Goal: Task Accomplishment & Management: Manage account settings

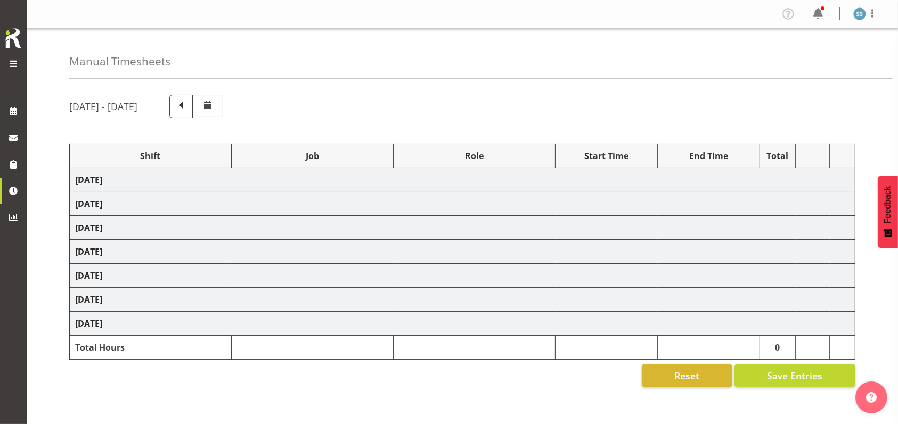
select select "1607"
select select "10587"
select select "47"
select select "26078"
select select "10587"
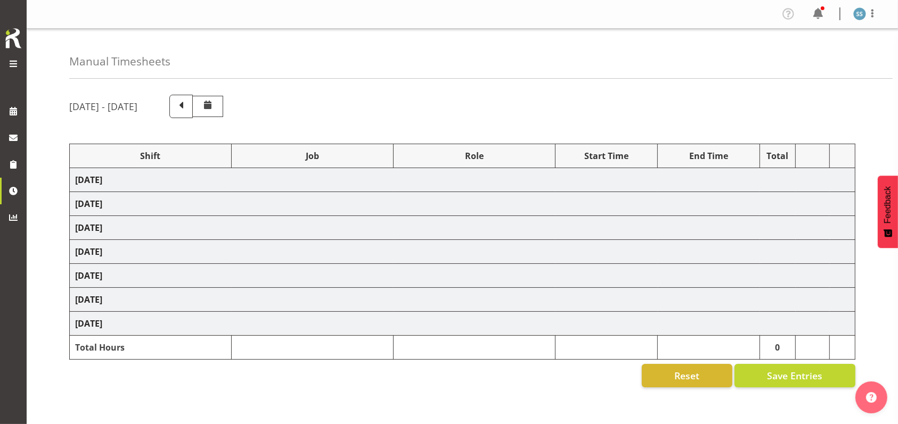
select select "47"
select select "48116"
select select "10587"
select select "47"
select select "56692"
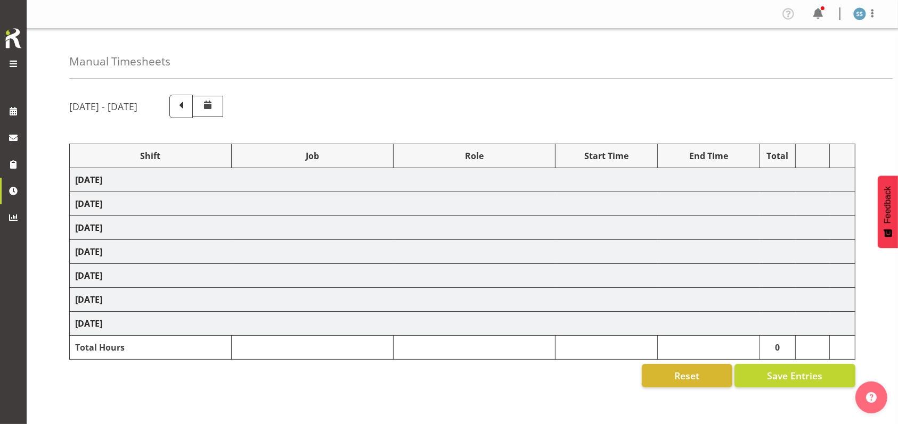
select select "10499"
select select "47"
select select "56692"
select select "10499"
select select "47"
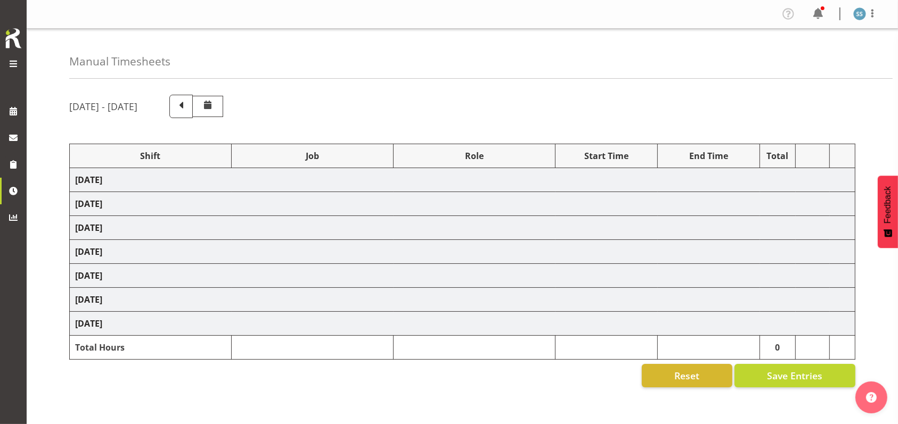
select select "48116"
select select "9426"
select select "47"
select select "56692"
select select "10499"
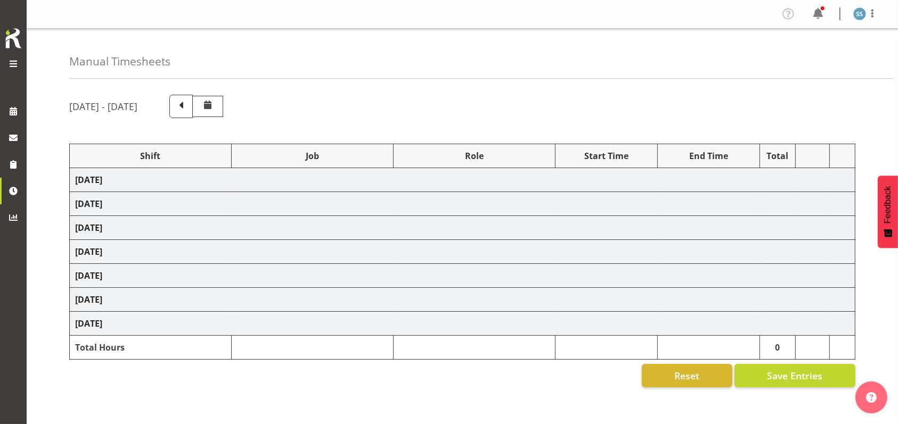
select select "47"
select select "48116"
select select "9426"
select select "47"
select select "56692"
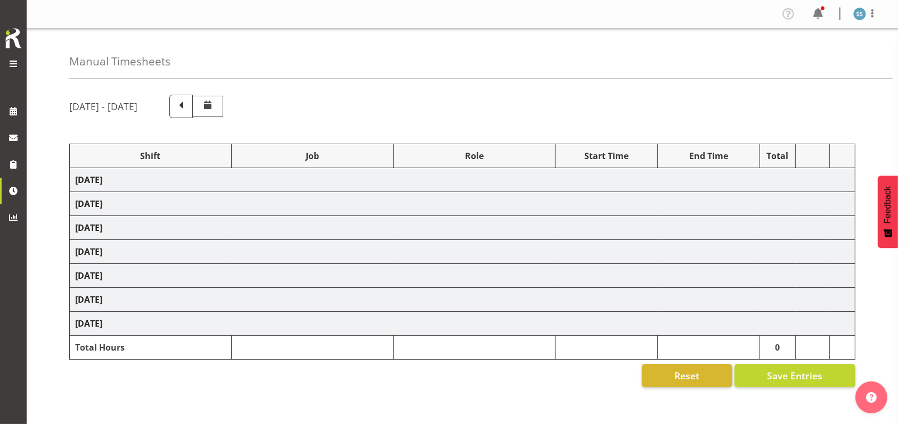
select select "10499"
select select "47"
select select "26078"
select select "10499"
select select "47"
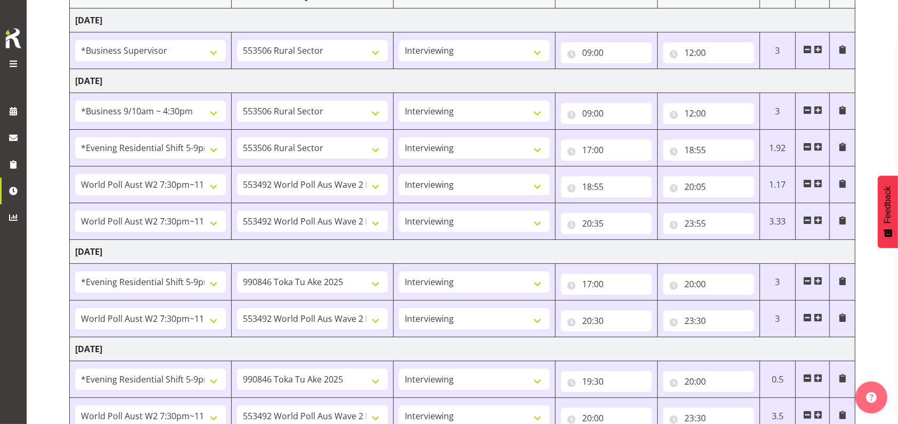
scroll to position [137, 0]
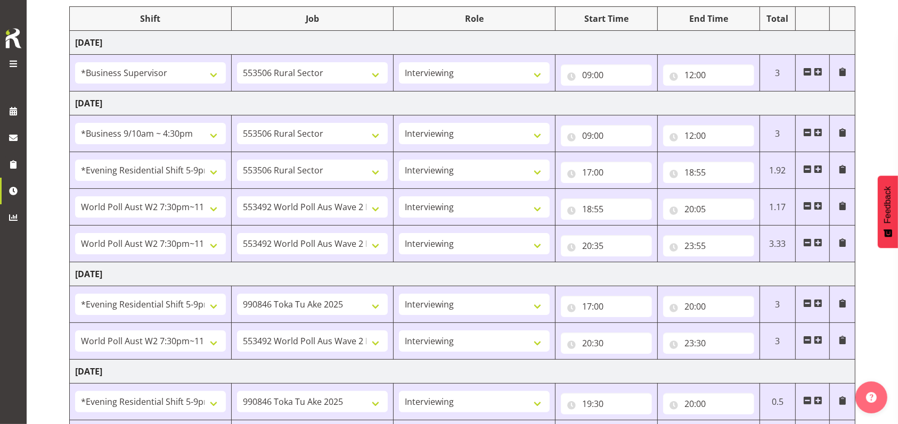
click at [10, 59] on span at bounding box center [13, 64] width 13 height 13
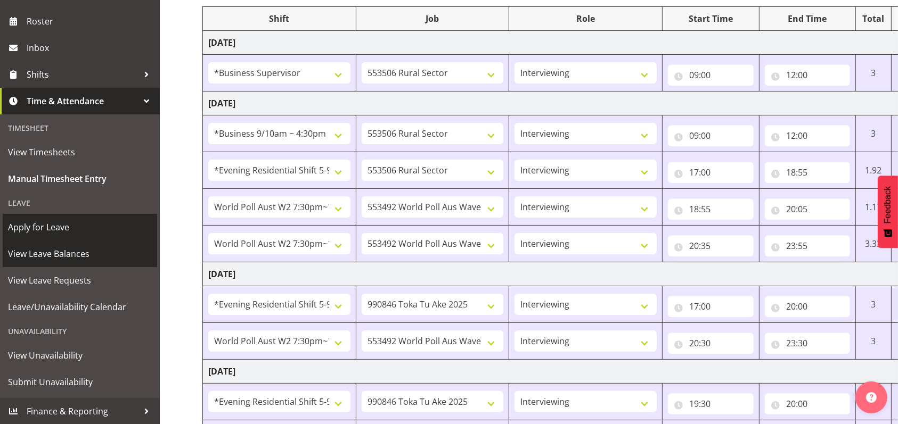
scroll to position [209, 0]
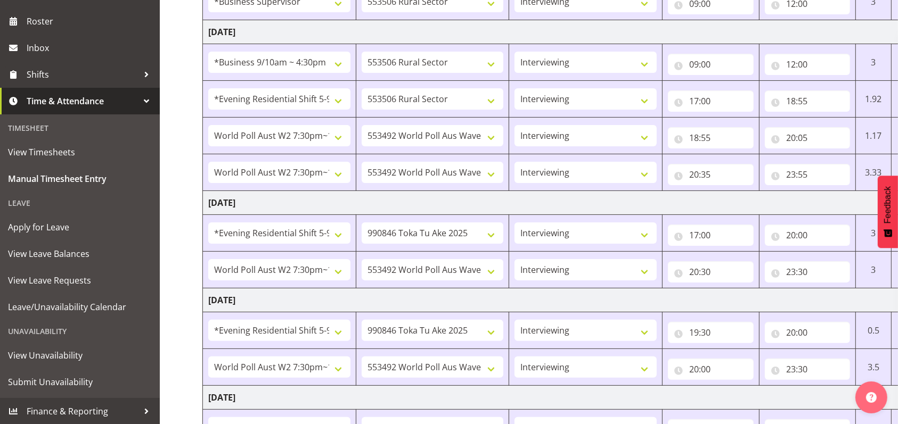
click at [47, 326] on div "Unavailability" at bounding box center [80, 332] width 154 height 22
click at [45, 330] on div "Unavailability" at bounding box center [80, 332] width 154 height 22
click at [56, 334] on div "Unavailability" at bounding box center [80, 332] width 154 height 22
click at [45, 332] on div "Unavailability" at bounding box center [80, 332] width 154 height 22
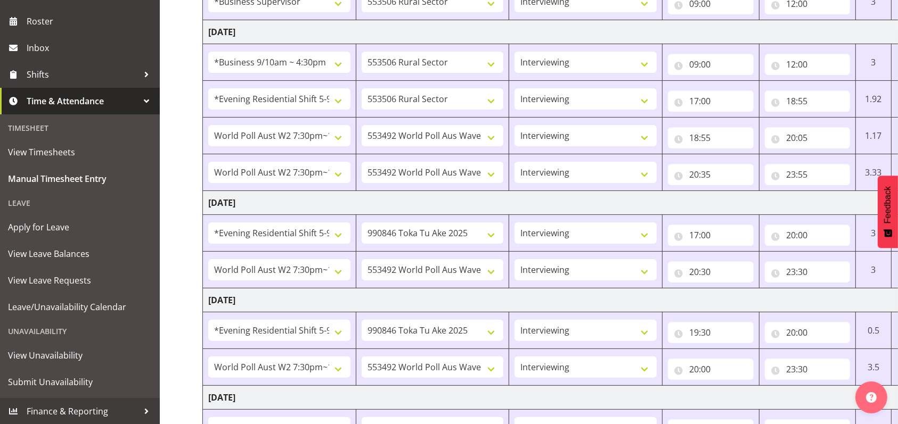
click at [166, 147] on div "Manual Timesheets [DATE] - [DATE] Shift Job Role Start Time End Time Total [DAT…" at bounding box center [529, 224] width 738 height 808
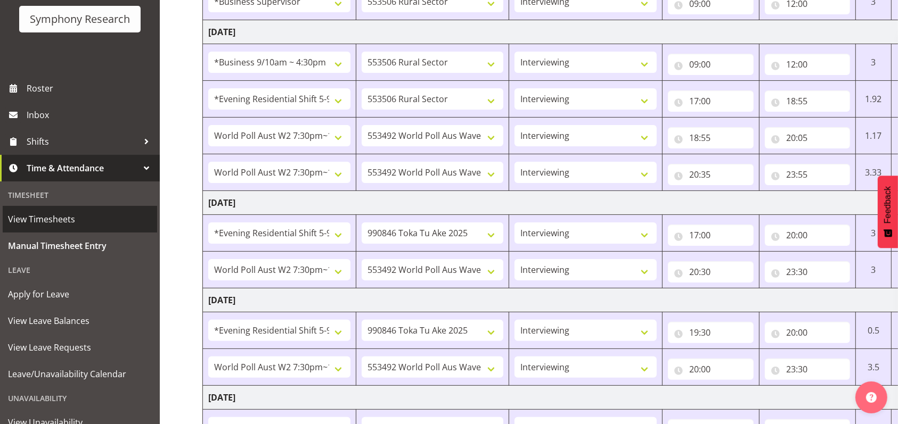
scroll to position [138, 0]
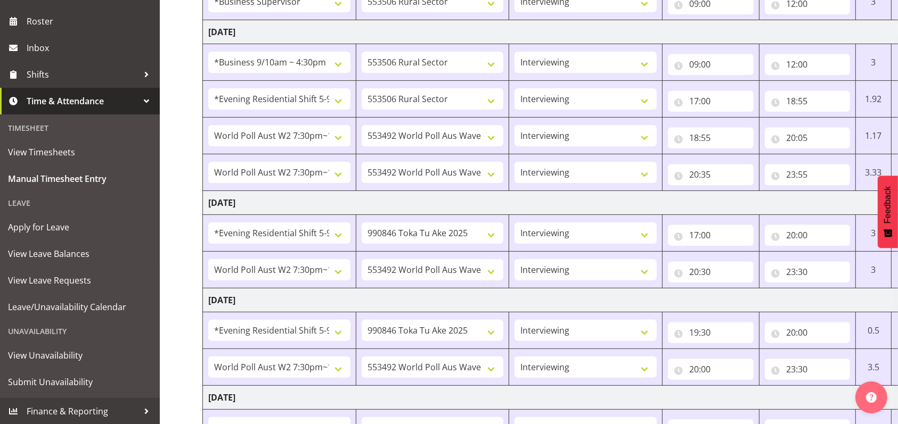
click at [71, 95] on span "Time & Attendance" at bounding box center [83, 101] width 112 height 16
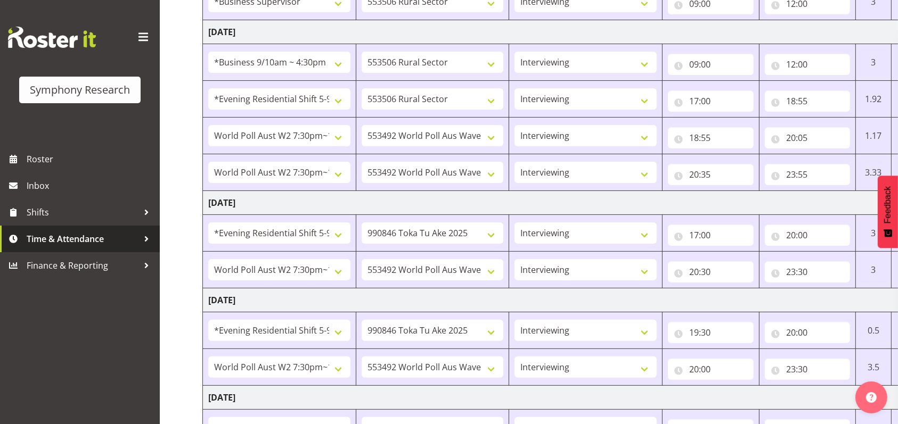
click at [69, 231] on span "Time & Attendance" at bounding box center [83, 239] width 112 height 16
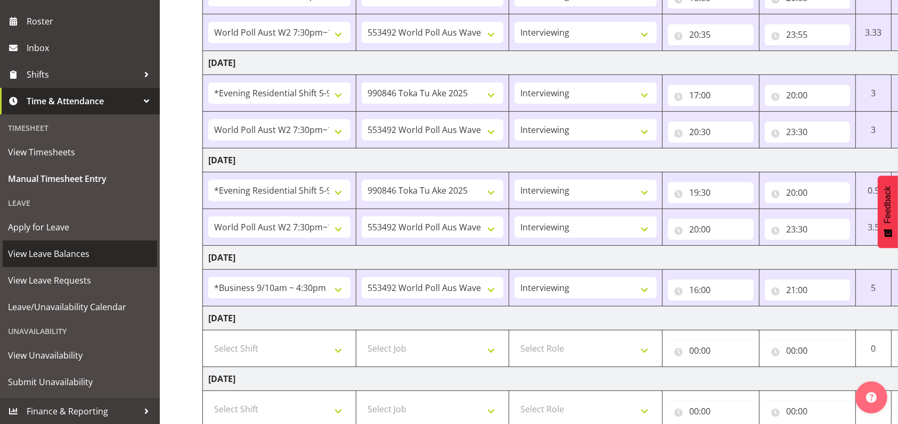
scroll to position [350, 0]
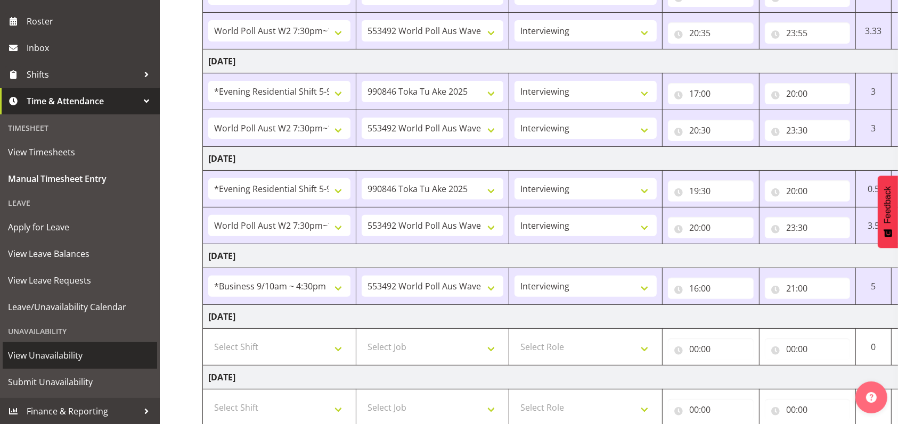
click at [48, 353] on span "View Unavailability" at bounding box center [80, 356] width 144 height 16
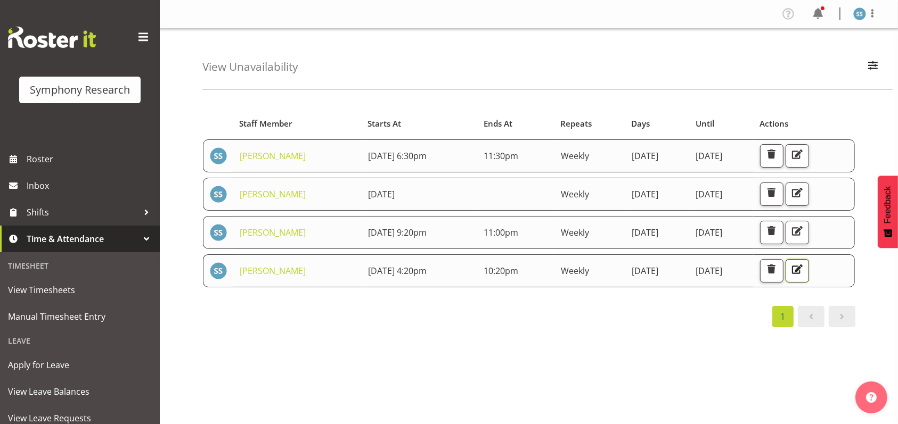
click at [804, 266] on span "button" at bounding box center [797, 270] width 14 height 14
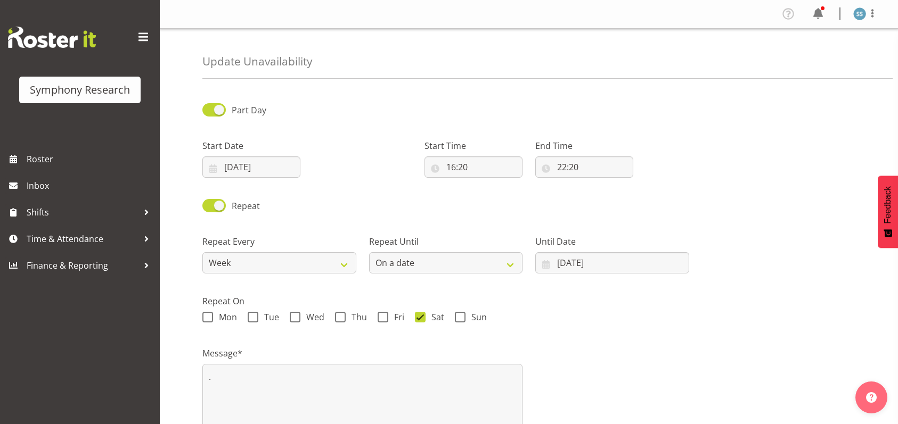
select select "date"
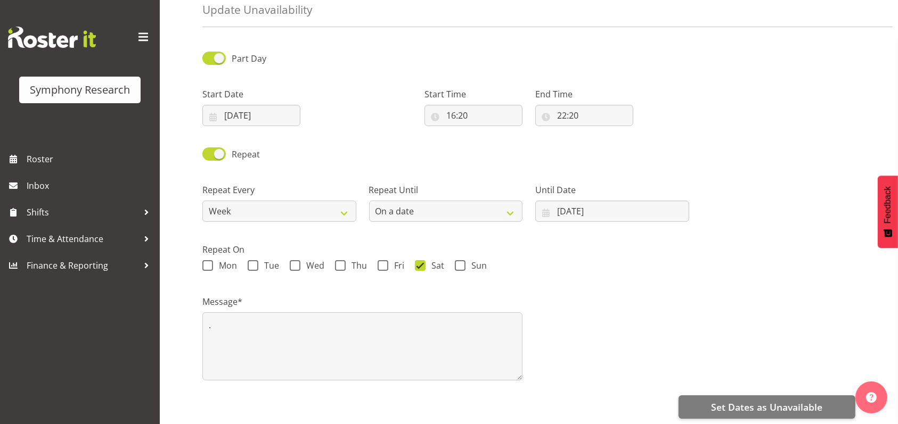
scroll to position [71, 0]
